Goal: Use online tool/utility: Utilize a website feature to perform a specific function

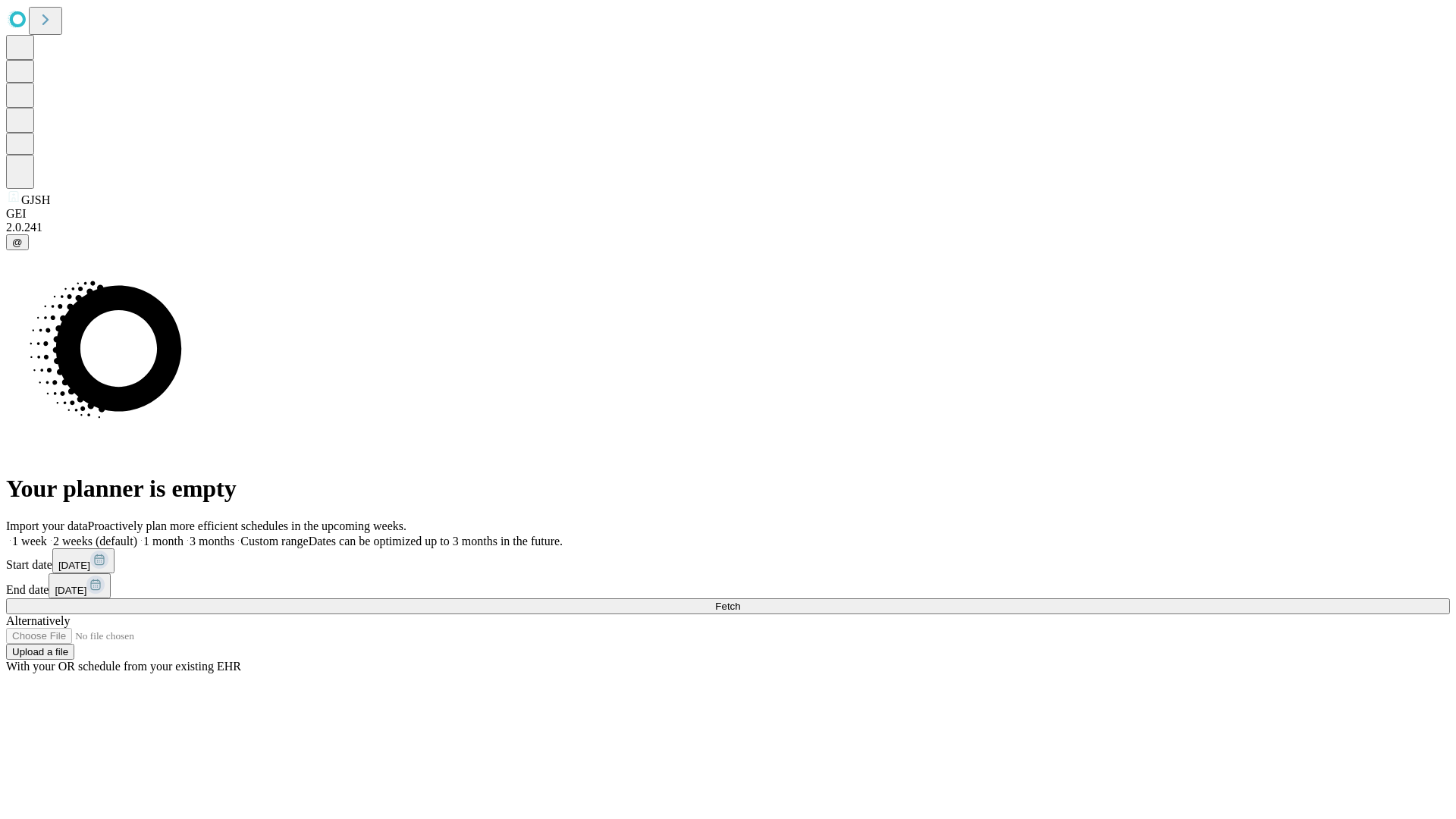
click at [740, 601] on span "Fetch" at bounding box center [728, 606] width 25 height 11
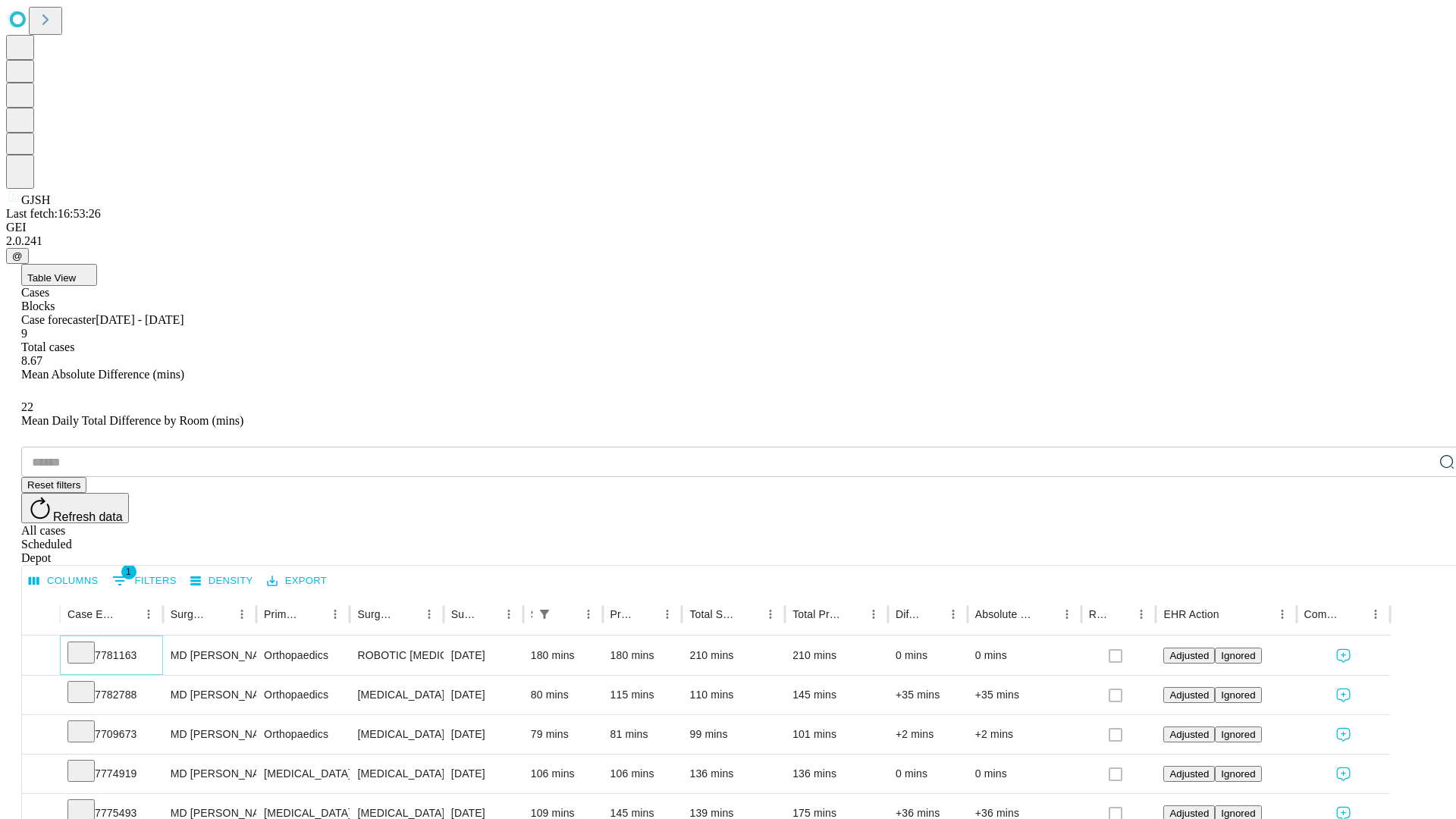
click at [89, 644] on icon at bounding box center [81, 652] width 16 height 16
